Goal: Information Seeking & Learning: Find specific fact

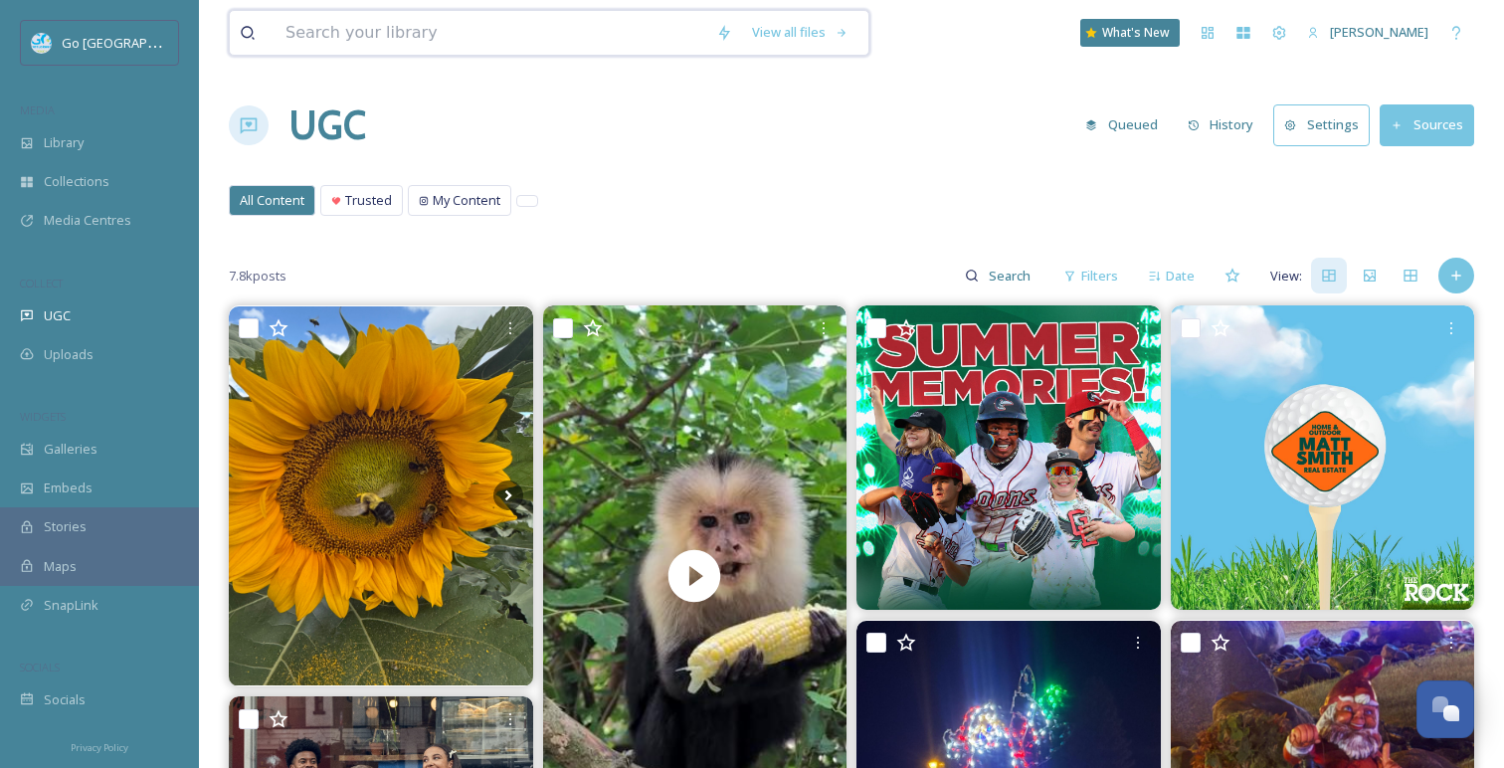
click at [313, 42] on input at bounding box center [490, 33] width 431 height 44
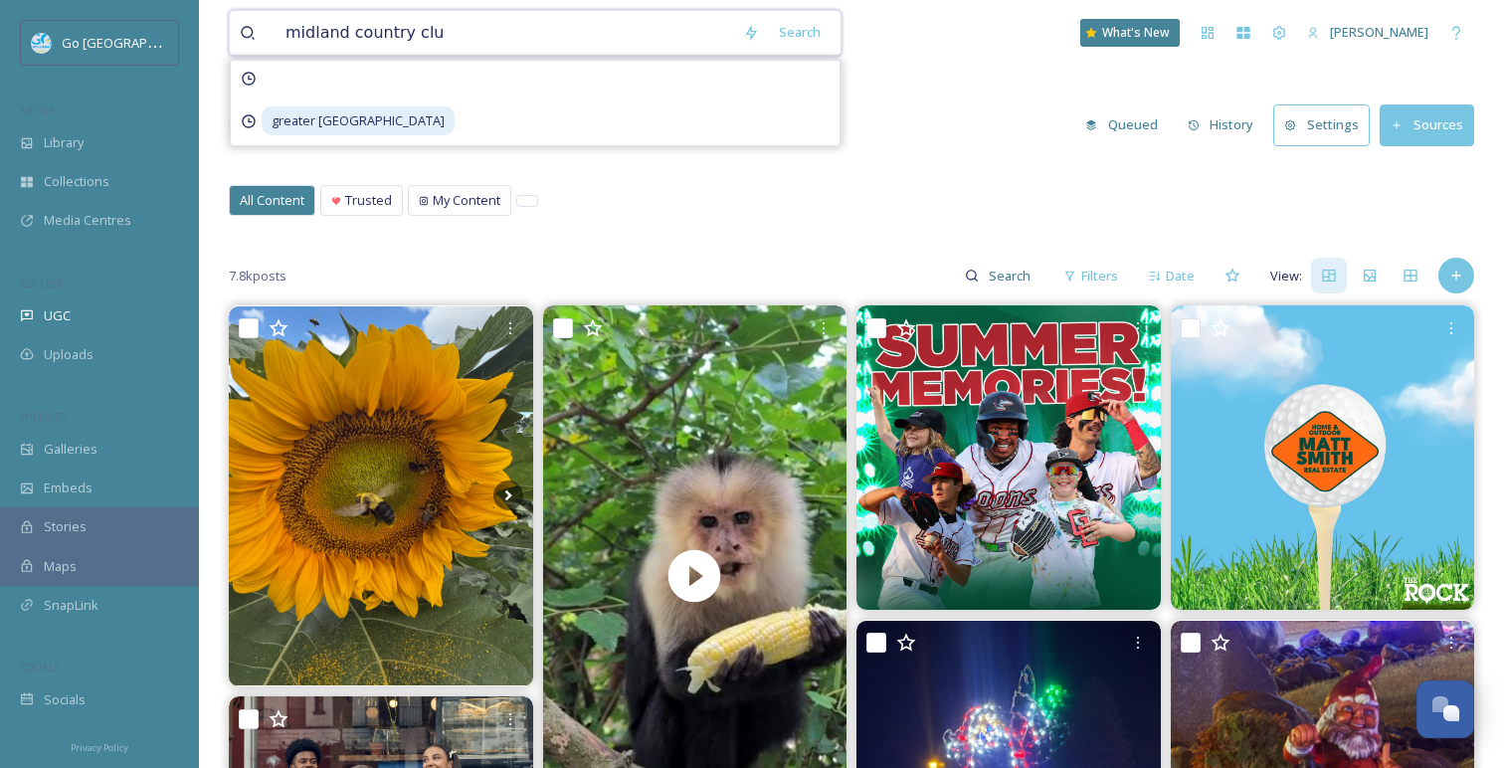
type input "midland country club"
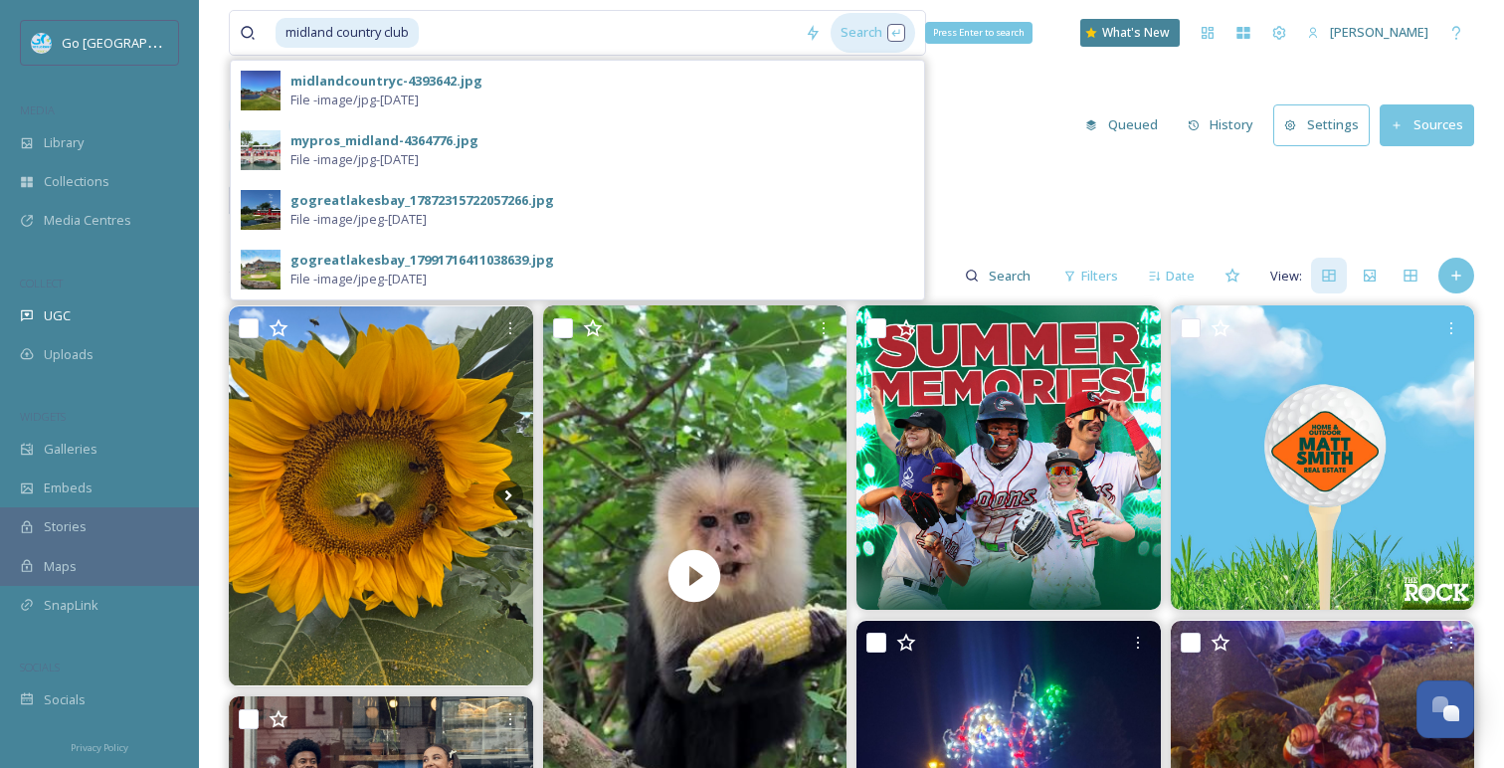
click at [878, 30] on div "Search Press Enter to search" at bounding box center [872, 32] width 85 height 39
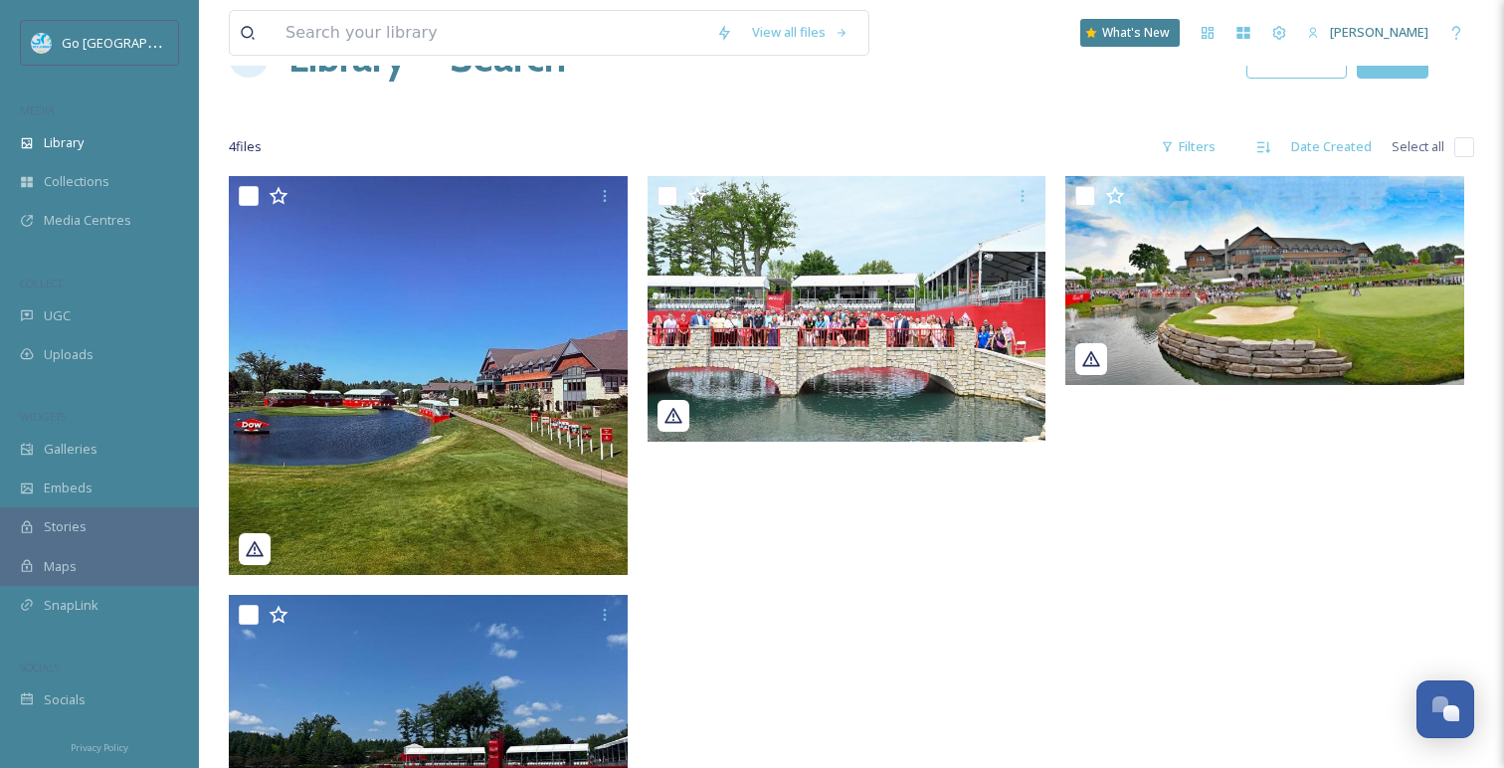
scroll to position [58, 0]
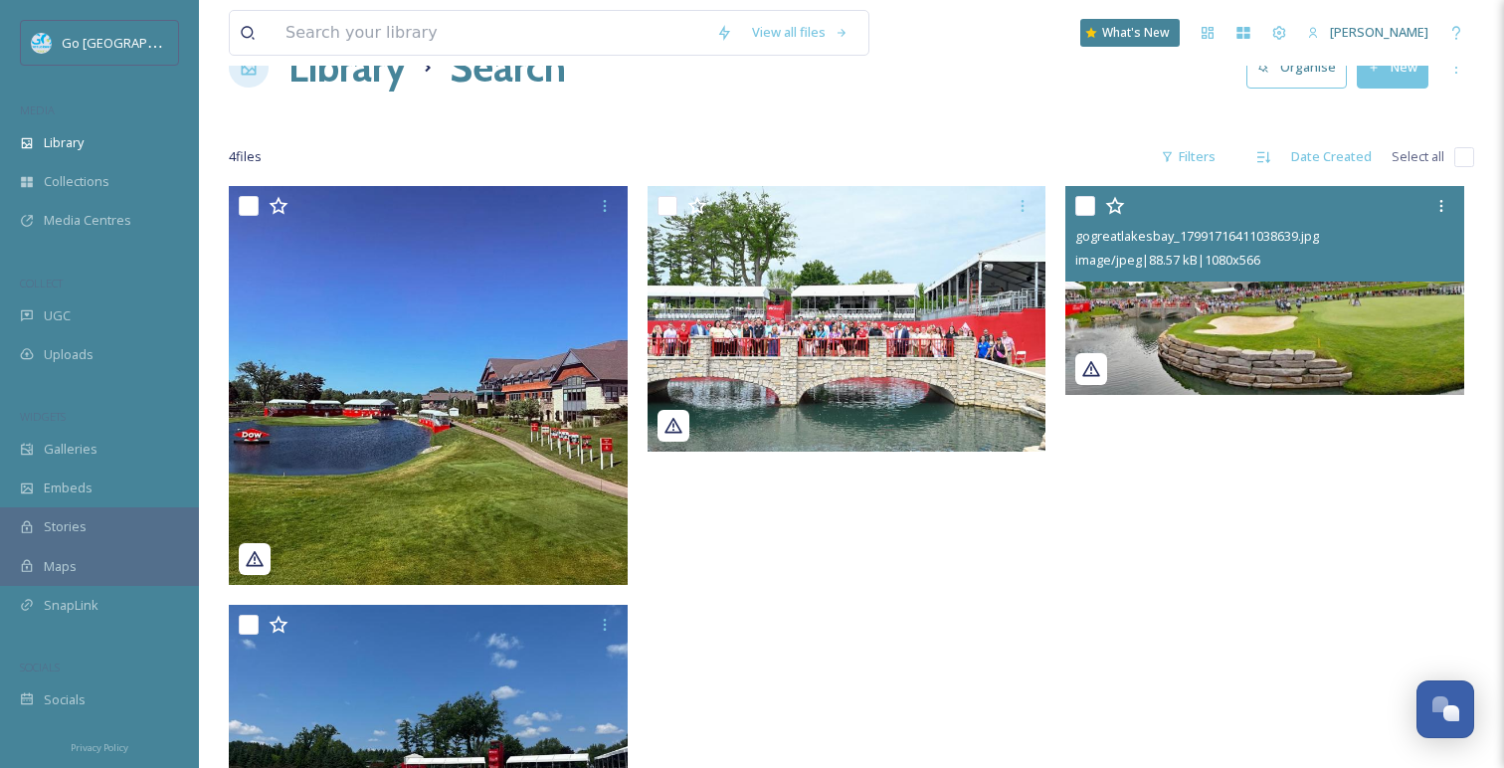
click at [1381, 294] on img at bounding box center [1264, 290] width 399 height 209
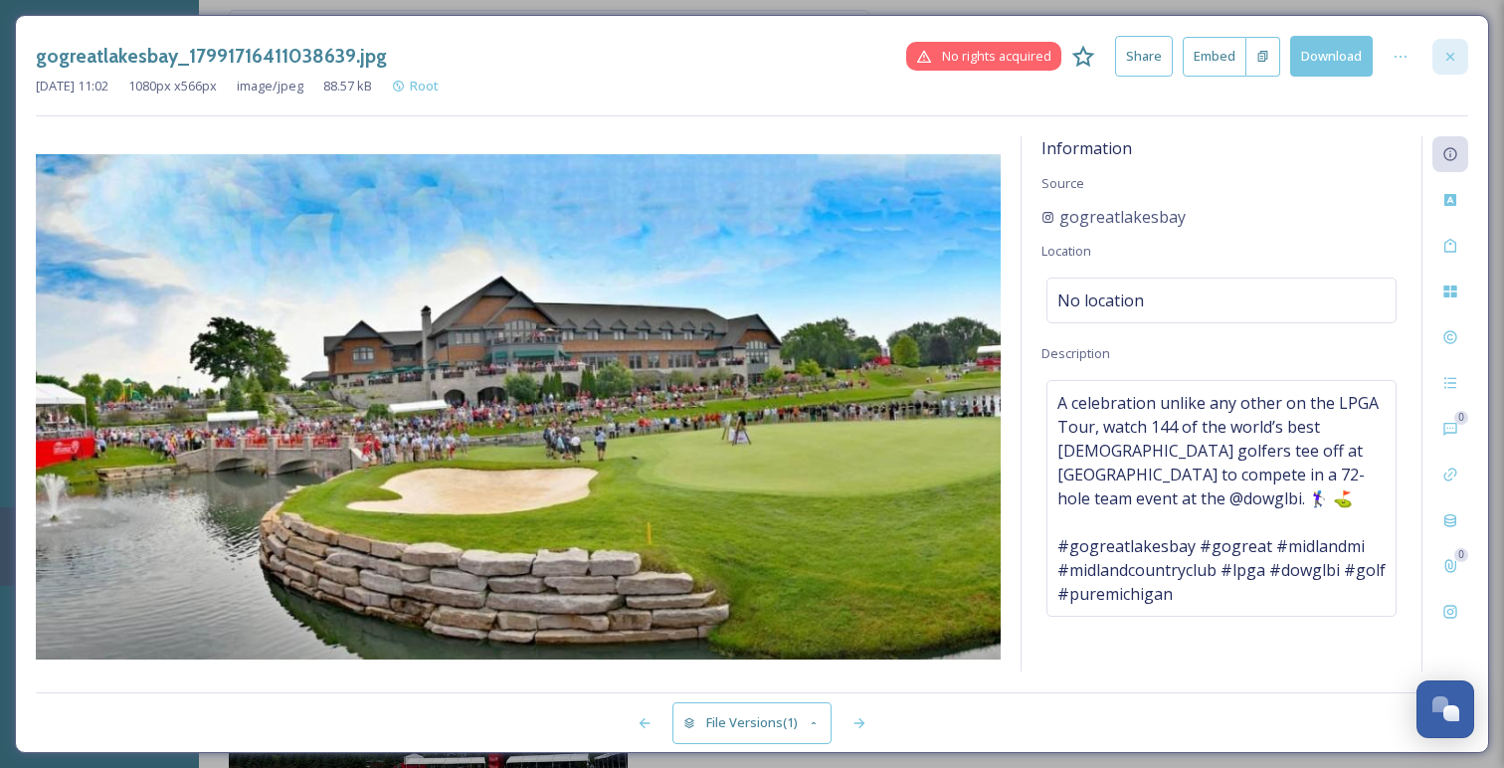
click at [1454, 57] on icon at bounding box center [1450, 57] width 16 height 16
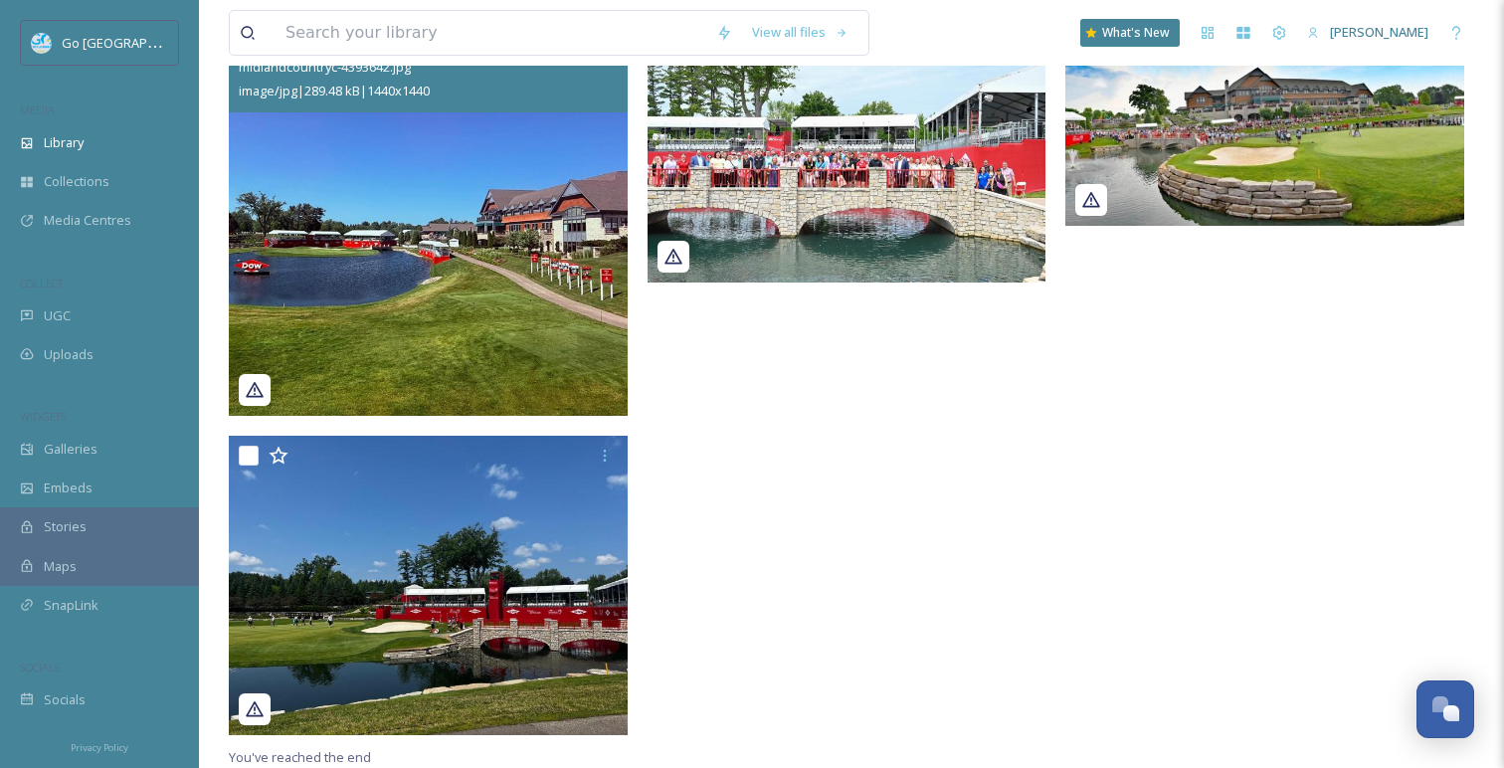
scroll to position [230, 0]
